Goal: Information Seeking & Learning: Learn about a topic

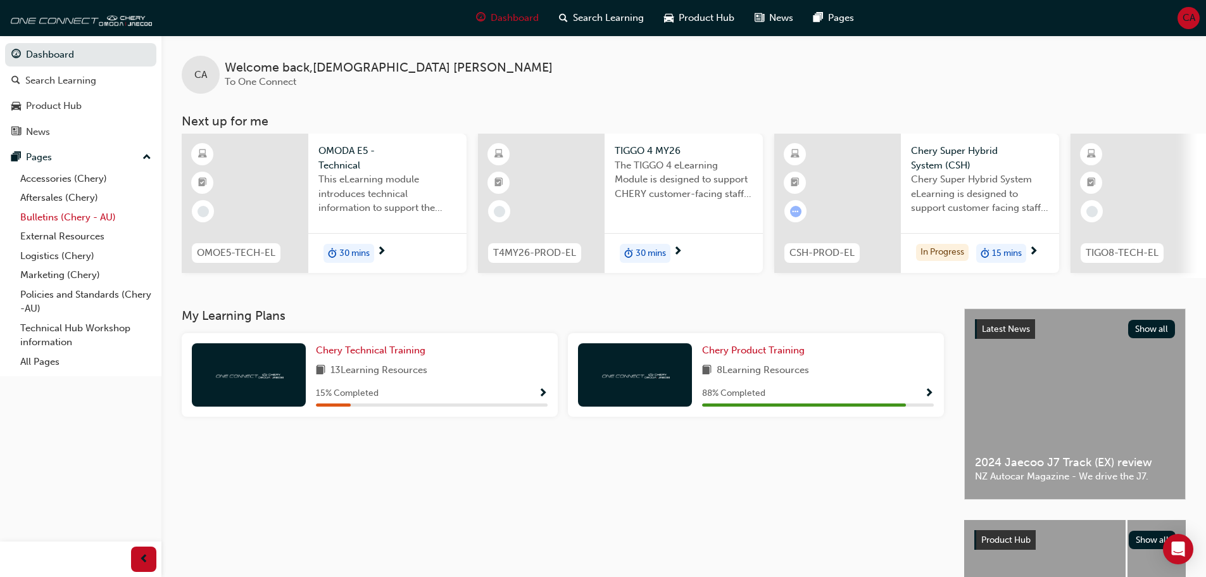
click at [78, 213] on link "Bulletins (Chery - AU)" at bounding box center [85, 218] width 141 height 20
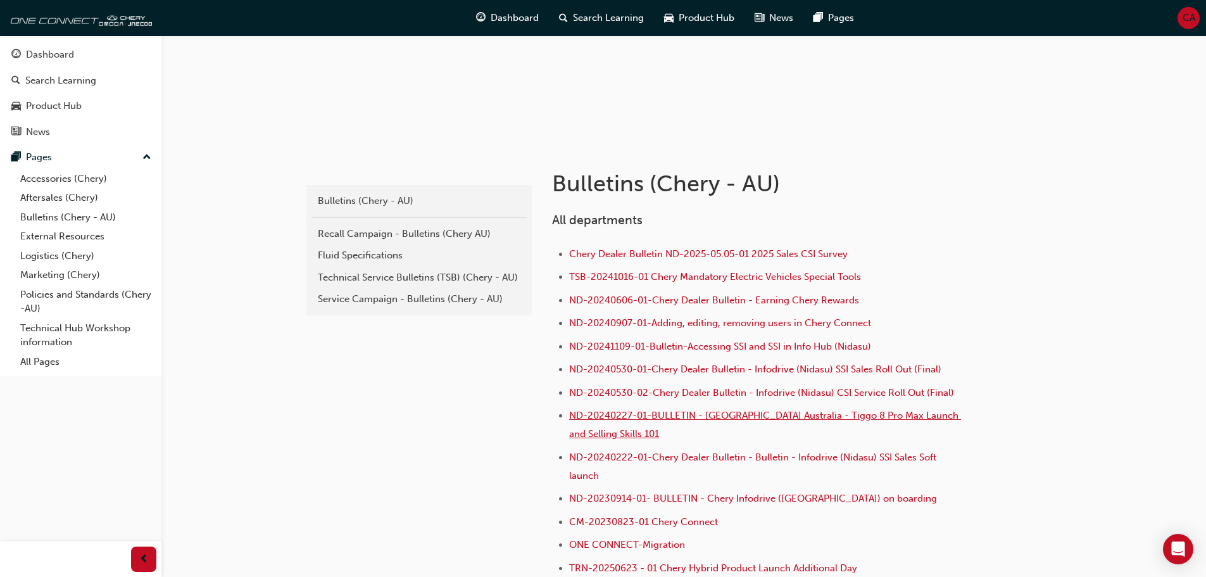
scroll to position [253, 0]
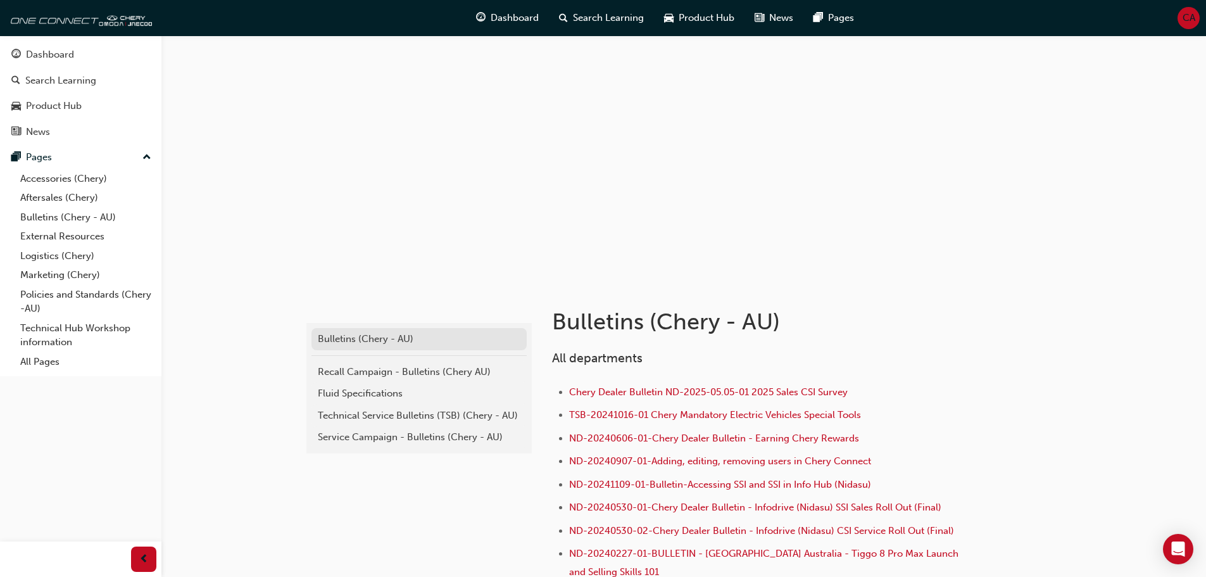
scroll to position [0, 0]
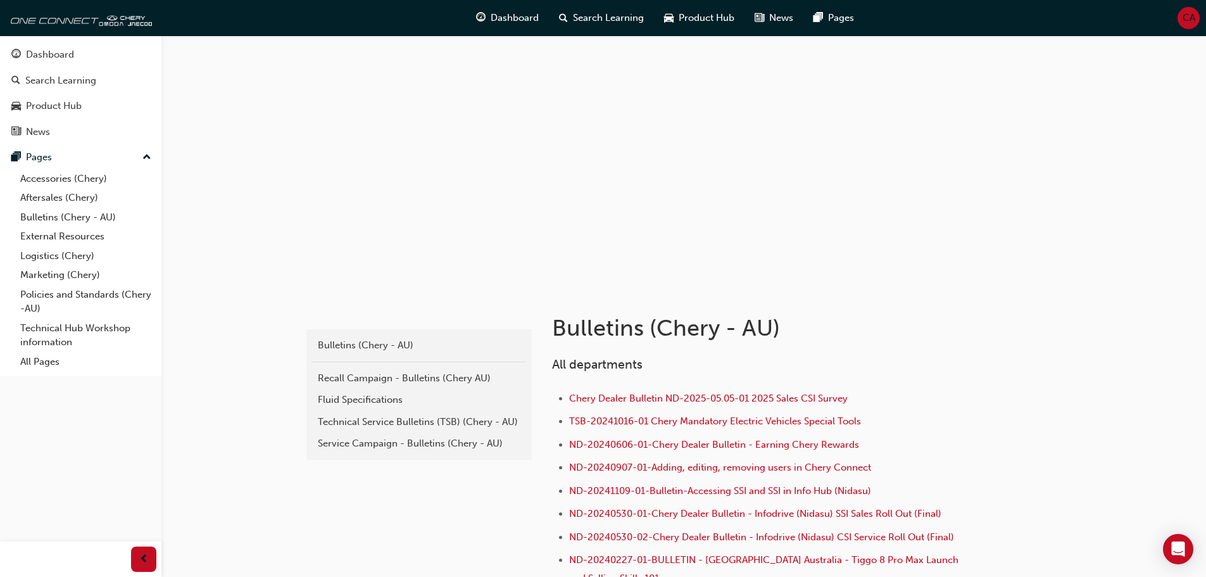
click at [440, 444] on div "Service Campaign - Bulletins (Chery - AU)" at bounding box center [419, 443] width 203 height 15
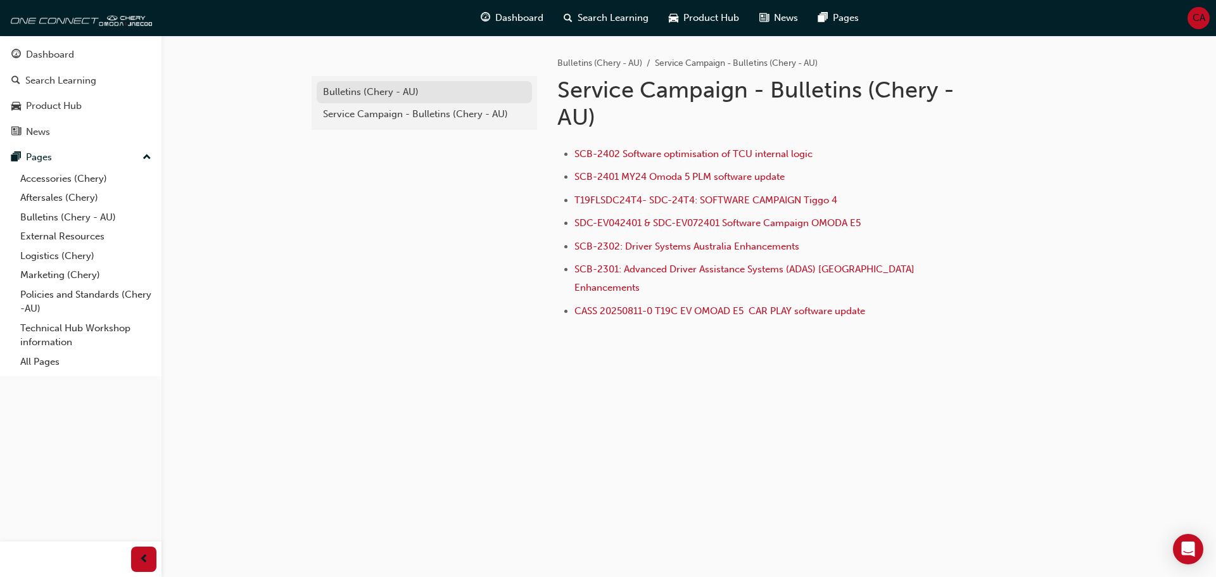
click at [354, 84] on link "Bulletins (Chery - AU)" at bounding box center [424, 92] width 215 height 22
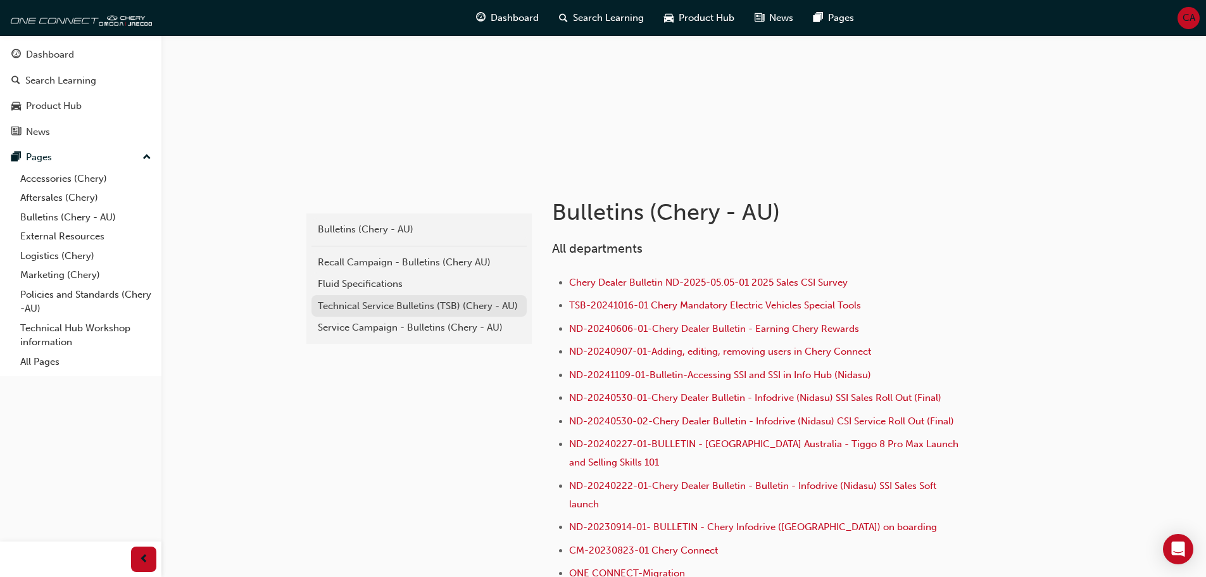
scroll to position [127, 0]
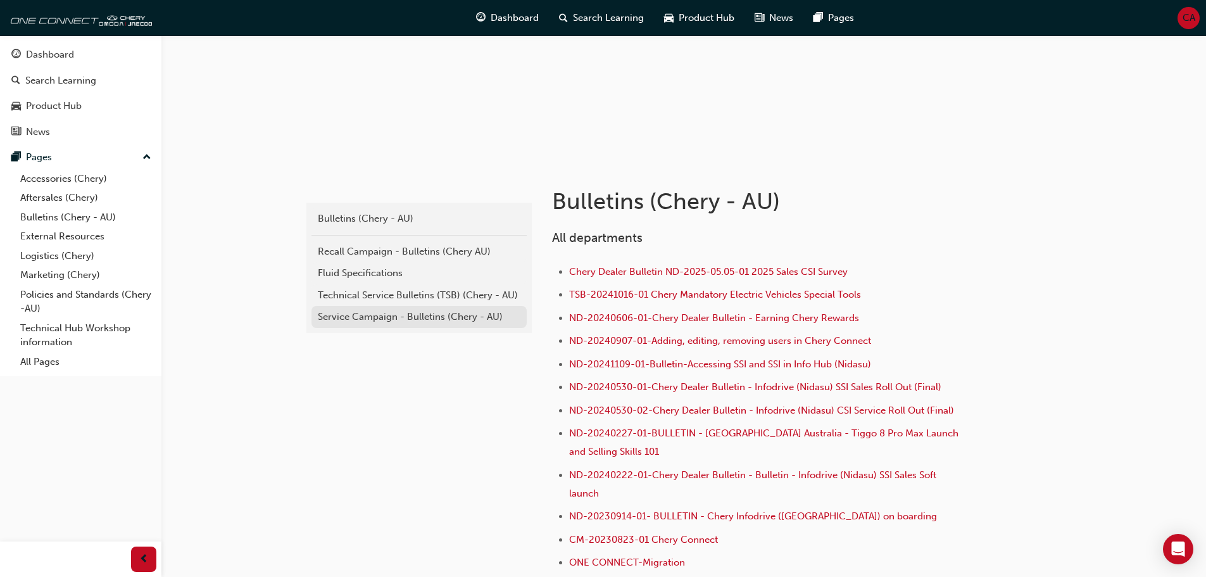
click at [392, 315] on div "Service Campaign - Bulletins (Chery - AU)" at bounding box center [419, 317] width 203 height 15
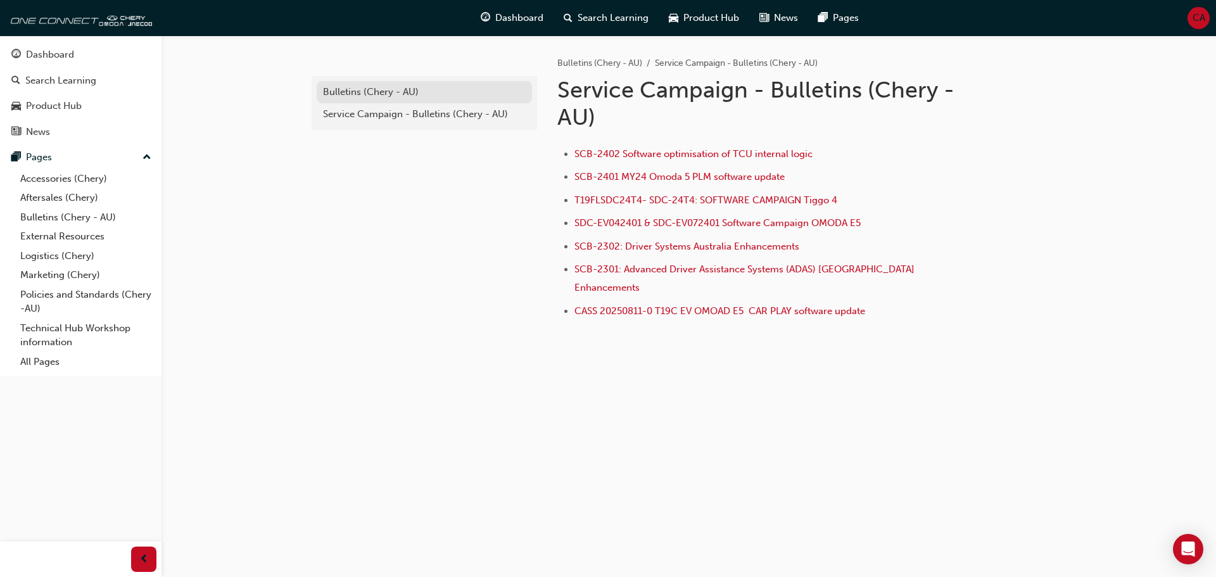
click at [456, 94] on div "Bulletins (Chery - AU)" at bounding box center [424, 92] width 203 height 15
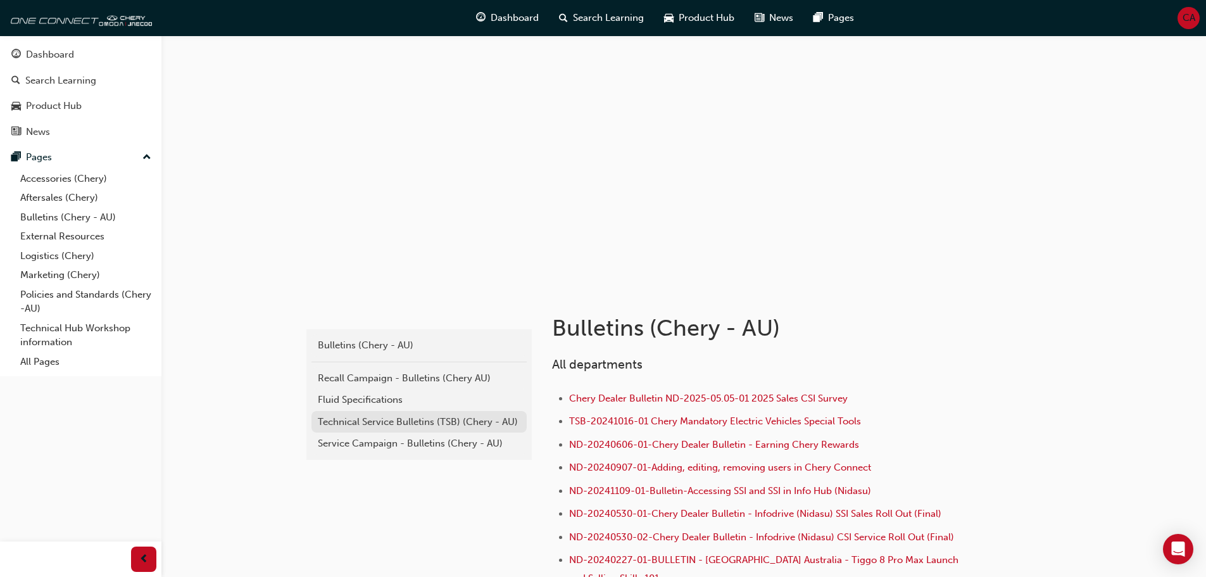
click at [375, 418] on div "Technical Service Bulletins (TSB) (Chery - AU)" at bounding box center [419, 422] width 203 height 15
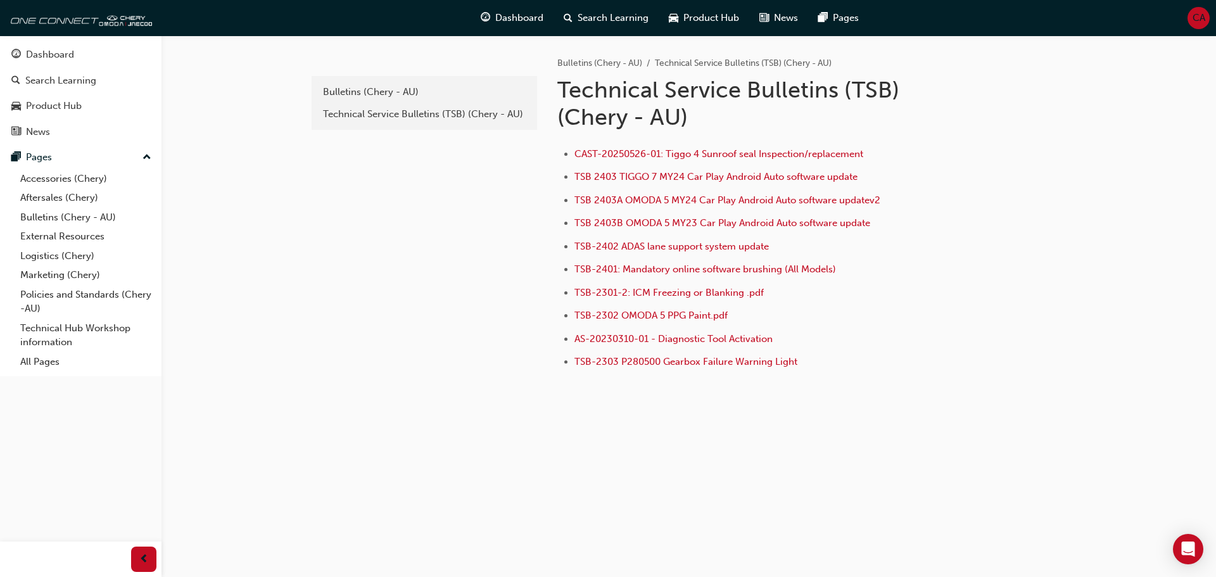
drag, startPoint x: 816, startPoint y: 365, endPoint x: 540, endPoint y: 189, distance: 328.3
click at [540, 189] on div "Bulletins (Chery - AU) Technical Service Bulletins (TSB) (Chery - AU) Technical…" at bounding box center [803, 208] width 532 height 346
click at [919, 349] on li "AS-20230310-01 - Diagnostic Tool Activation" at bounding box center [771, 340] width 395 height 18
click at [714, 290] on span "TSB-2301-2: ICM Freezing or Blanking .pdf" at bounding box center [668, 292] width 189 height 11
click at [810, 199] on span "TSB 2403A OMODA 5 MY24 Car Play Android Auto software updatev2" at bounding box center [727, 199] width 306 height 11
